Goal: Task Accomplishment & Management: Use online tool/utility

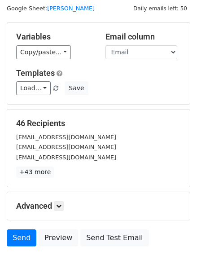
scroll to position [40, 0]
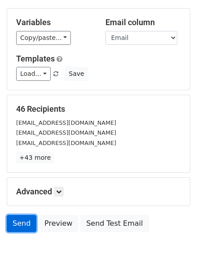
click at [17, 218] on link "Send" at bounding box center [22, 223] width 30 height 17
